Goal: Task Accomplishment & Management: Use online tool/utility

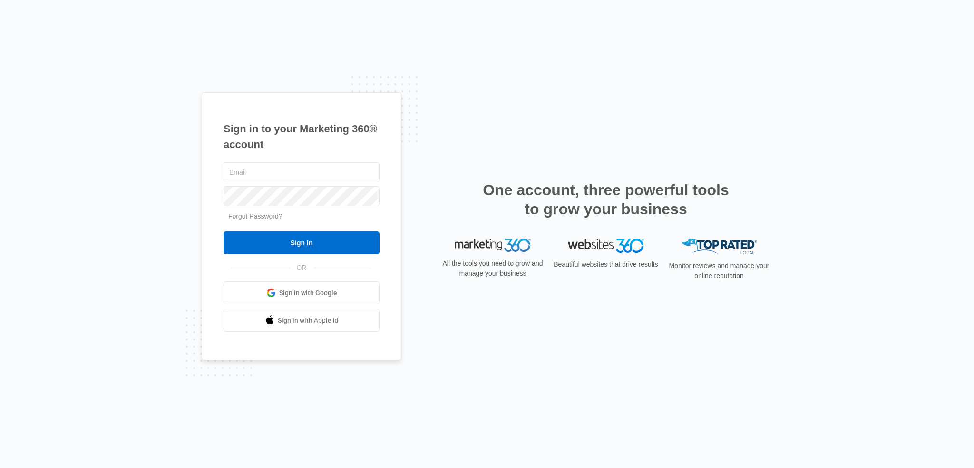
type input "[EMAIL_ADDRESS][DOMAIN_NAME]"
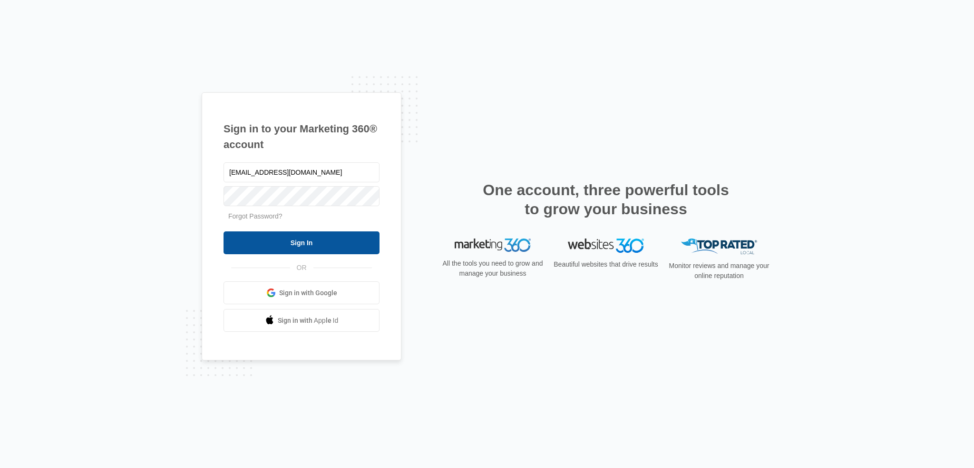
click at [315, 236] on input "Sign In" at bounding box center [302, 242] width 156 height 23
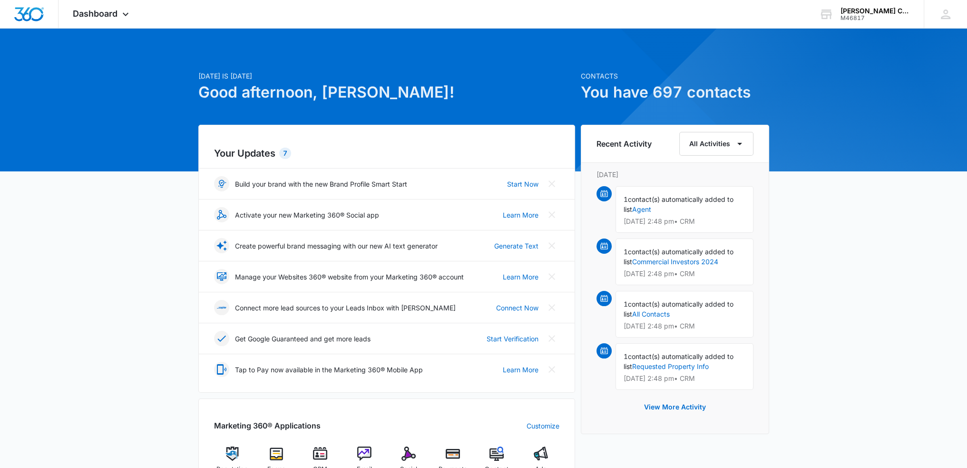
click at [136, 264] on div "Today is Monday, October 6th Good afternoon, Glen! Contacts You have 697 contac…" at bounding box center [483, 442] width 967 height 805
click at [116, 12] on span "Dashboard" at bounding box center [95, 14] width 45 height 10
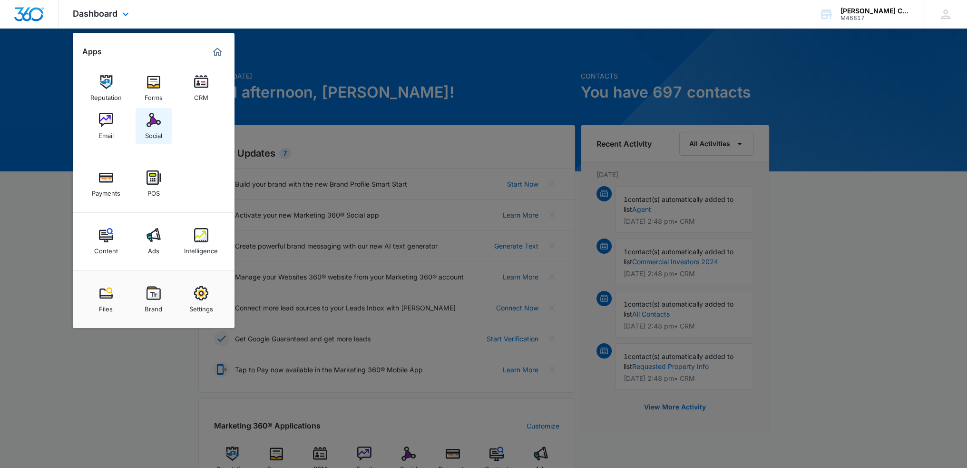
click at [147, 127] on div "Social" at bounding box center [153, 133] width 17 height 12
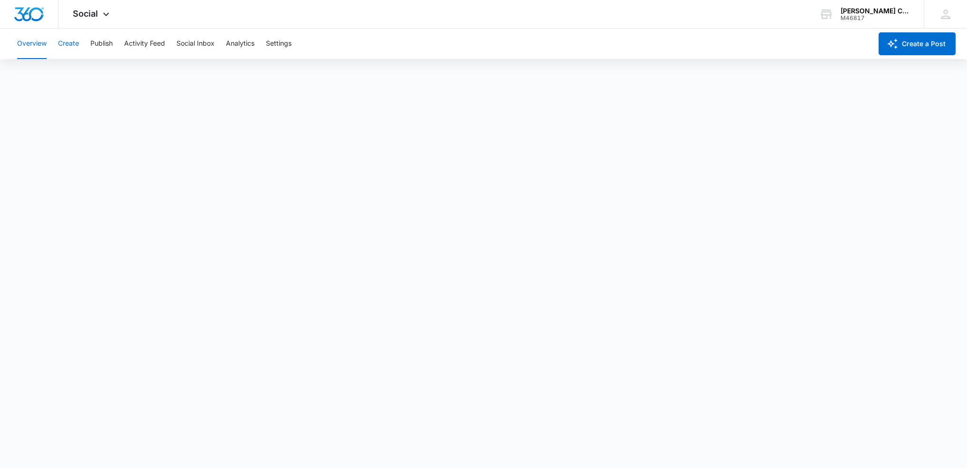
click at [64, 48] on button "Create" at bounding box center [68, 44] width 21 height 30
click at [30, 45] on button "Overview" at bounding box center [31, 44] width 29 height 30
drag, startPoint x: 90, startPoint y: 18, endPoint x: 115, endPoint y: 35, distance: 30.7
click at [91, 18] on span "Social" at bounding box center [85, 14] width 25 height 10
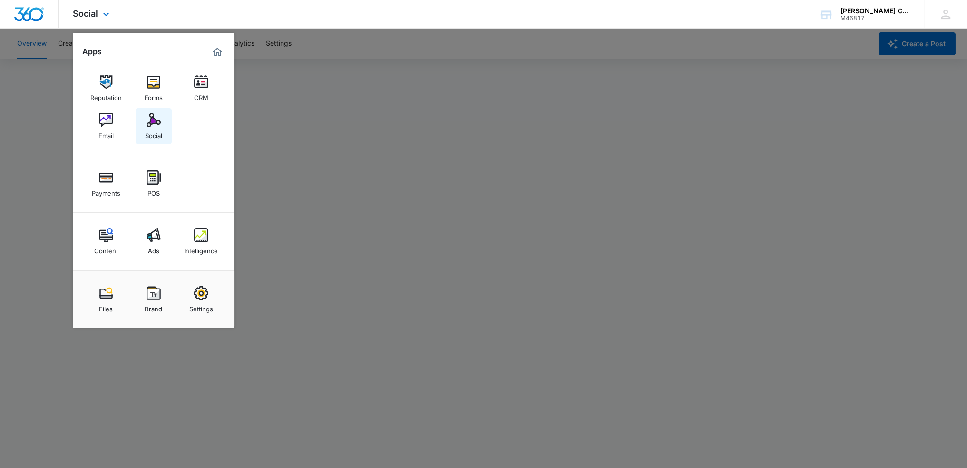
click at [149, 127] on img at bounding box center [154, 120] width 14 height 14
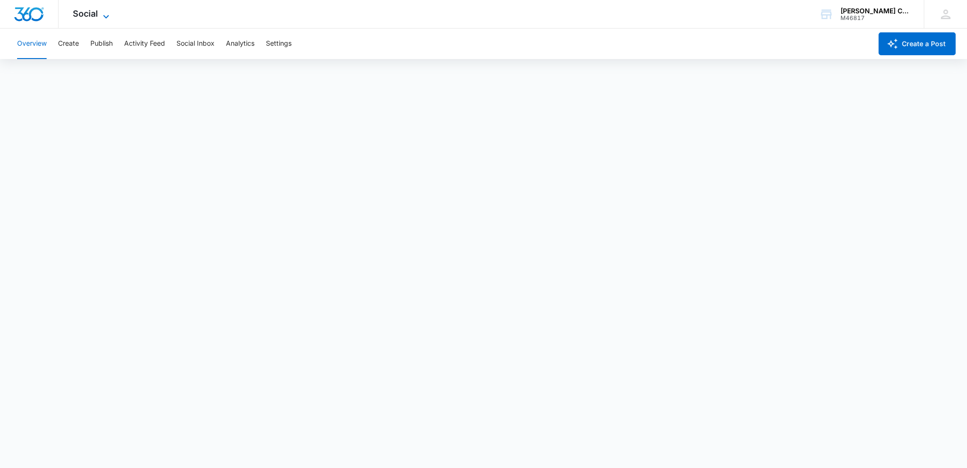
click at [89, 9] on span "Social" at bounding box center [85, 14] width 25 height 10
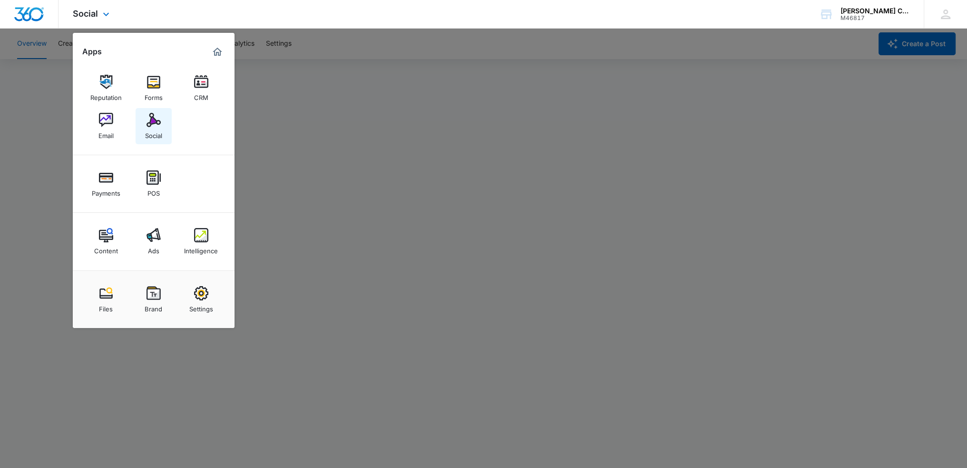
click at [151, 129] on div "Social" at bounding box center [153, 133] width 17 height 12
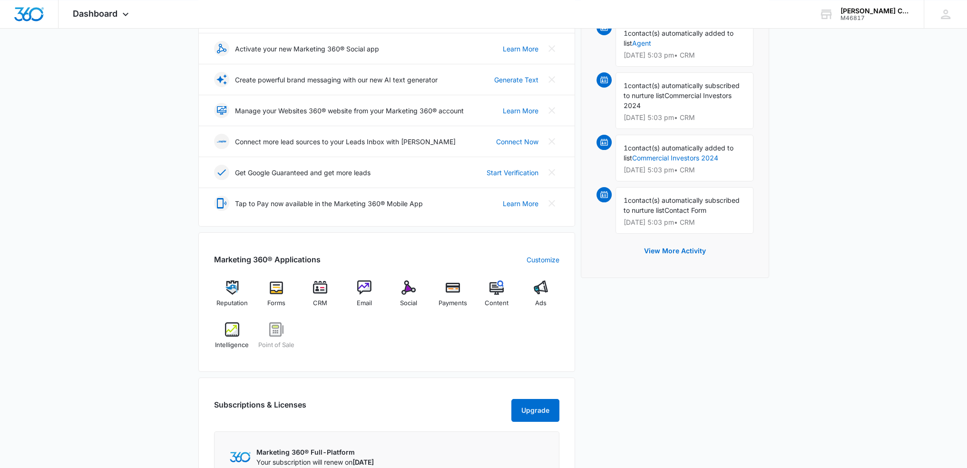
scroll to position [190, 0]
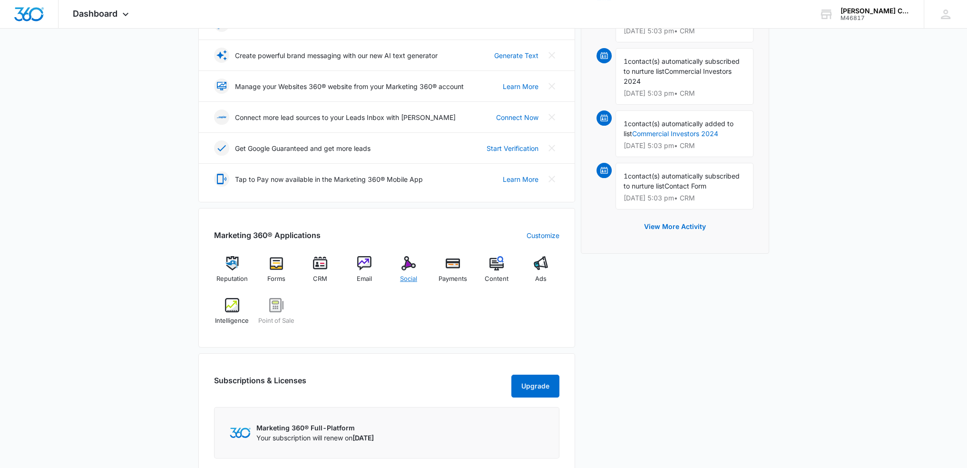
click at [411, 259] on img at bounding box center [409, 263] width 14 height 14
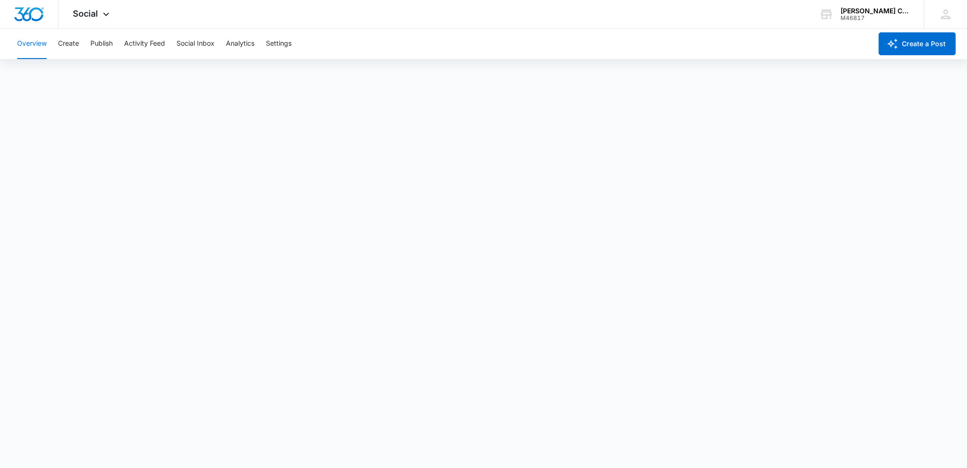
scroll to position [2, 0]
